Goal: Transaction & Acquisition: Purchase product/service

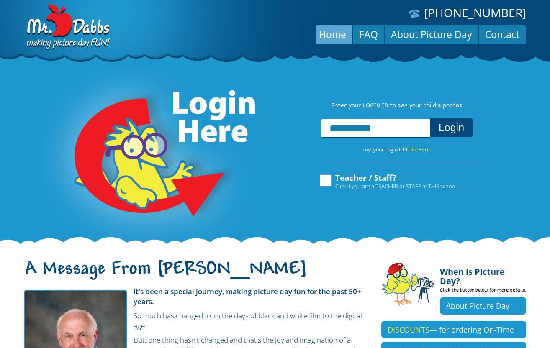
click at [449, 132] on button "Login" at bounding box center [451, 128] width 43 height 19
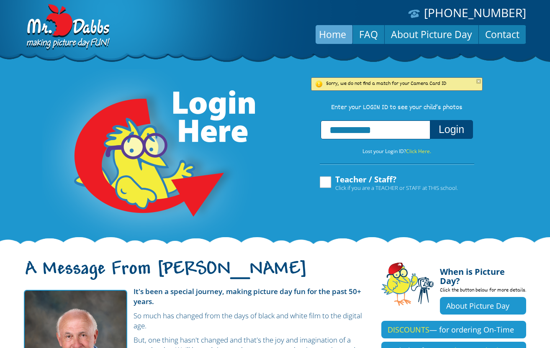
click at [360, 137] on input "**********" at bounding box center [376, 130] width 110 height 19
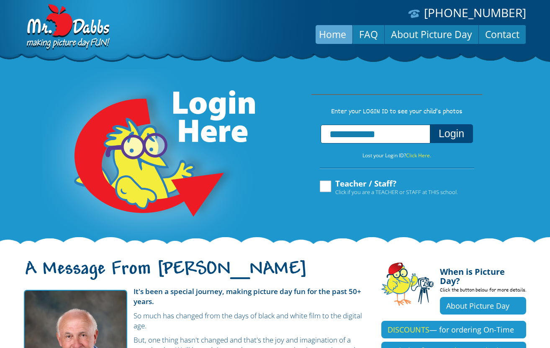
type input "**********"
click at [430, 124] on button "Login" at bounding box center [451, 133] width 43 height 19
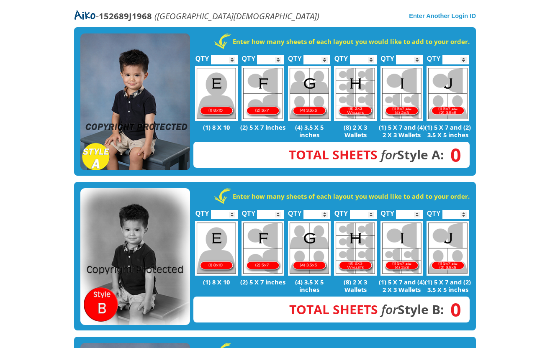
scroll to position [178, 0]
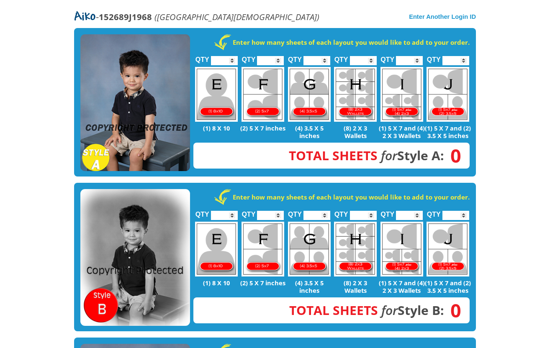
click at [417, 56] on input "*" at bounding box center [409, 60] width 27 height 9
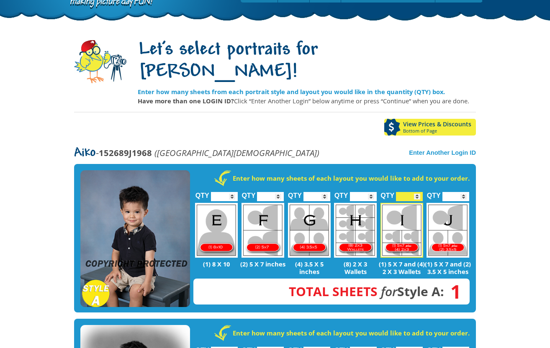
scroll to position [0, 0]
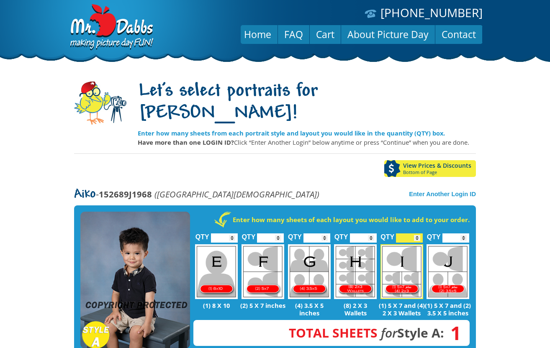
click at [388, 250] on img at bounding box center [402, 272] width 43 height 55
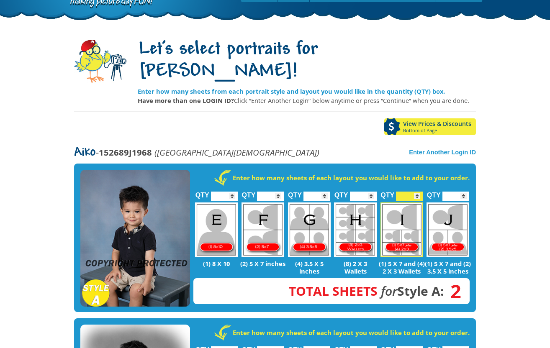
scroll to position [66, 0]
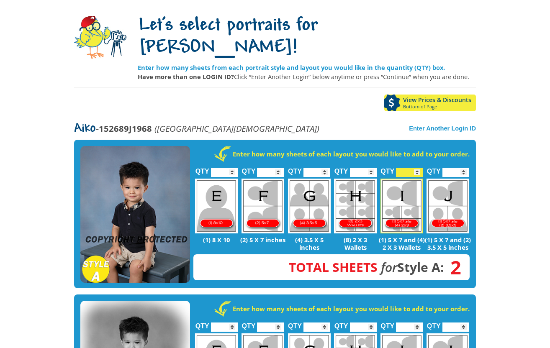
click at [418, 168] on input "*" at bounding box center [409, 172] width 27 height 9
type input "*"
click at [418, 168] on input "*" at bounding box center [409, 172] width 27 height 9
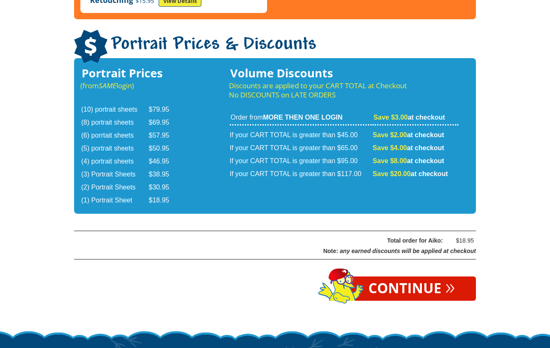
scroll to position [1400, 0]
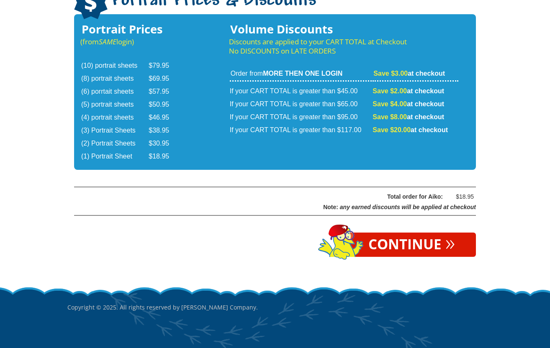
click at [397, 233] on link "Continue »" at bounding box center [412, 245] width 129 height 24
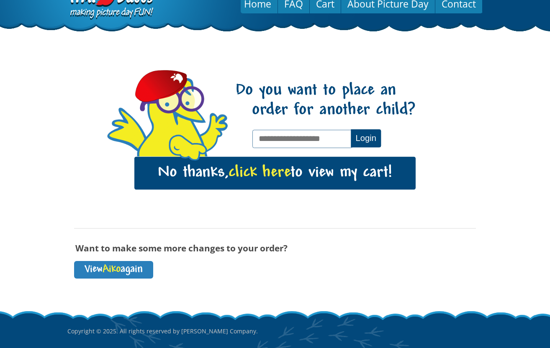
scroll to position [29, 0]
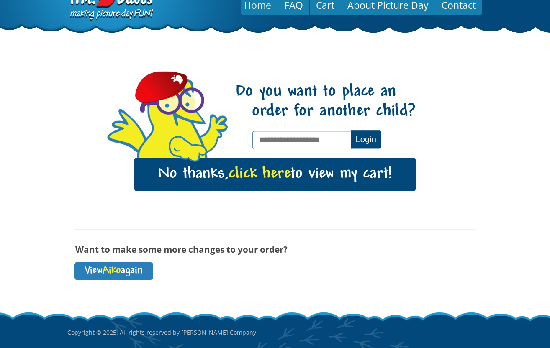
click at [286, 139] on input "text" at bounding box center [303, 140] width 100 height 18
type input "**********"
click at [366, 138] on button "Login" at bounding box center [366, 140] width 30 height 18
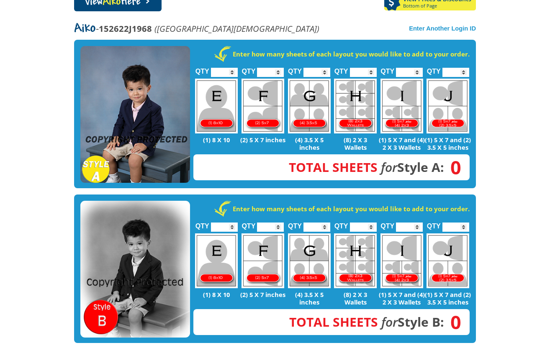
scroll to position [166, 0]
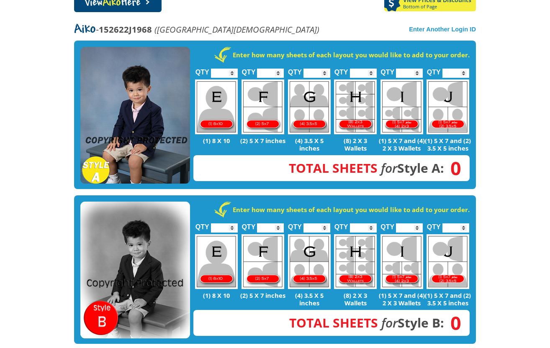
type input "*"
click at [419, 69] on input "*" at bounding box center [409, 73] width 27 height 9
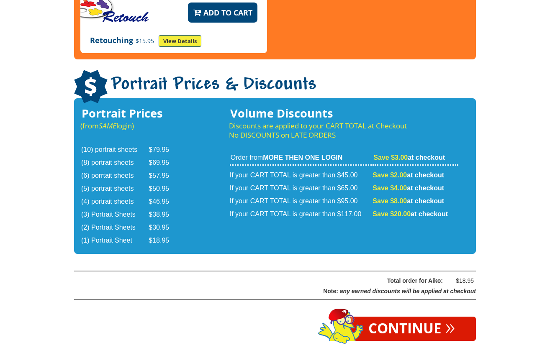
scroll to position [1401, 0]
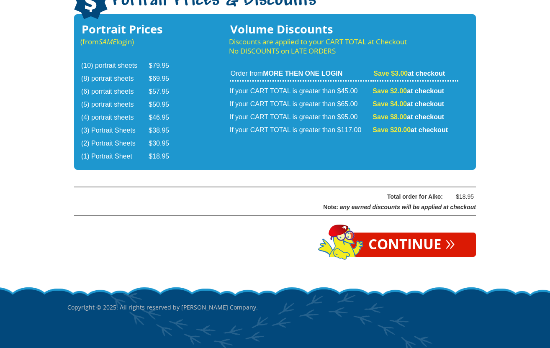
click at [394, 233] on link "Continue »" at bounding box center [412, 245] width 129 height 24
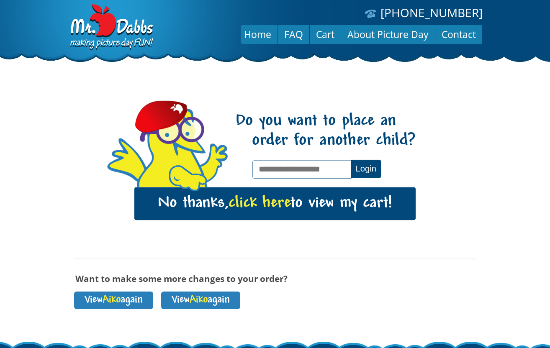
scroll to position [73, 0]
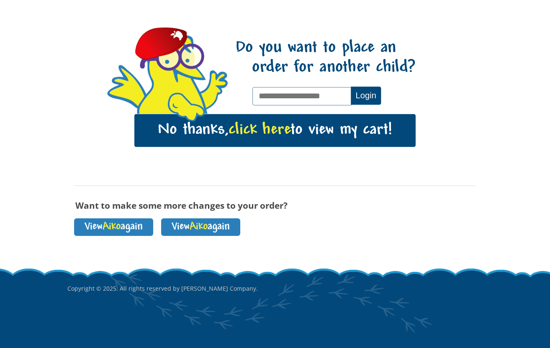
click at [277, 130] on span "click here" at bounding box center [260, 130] width 62 height 17
